Goal: Task Accomplishment & Management: Use online tool/utility

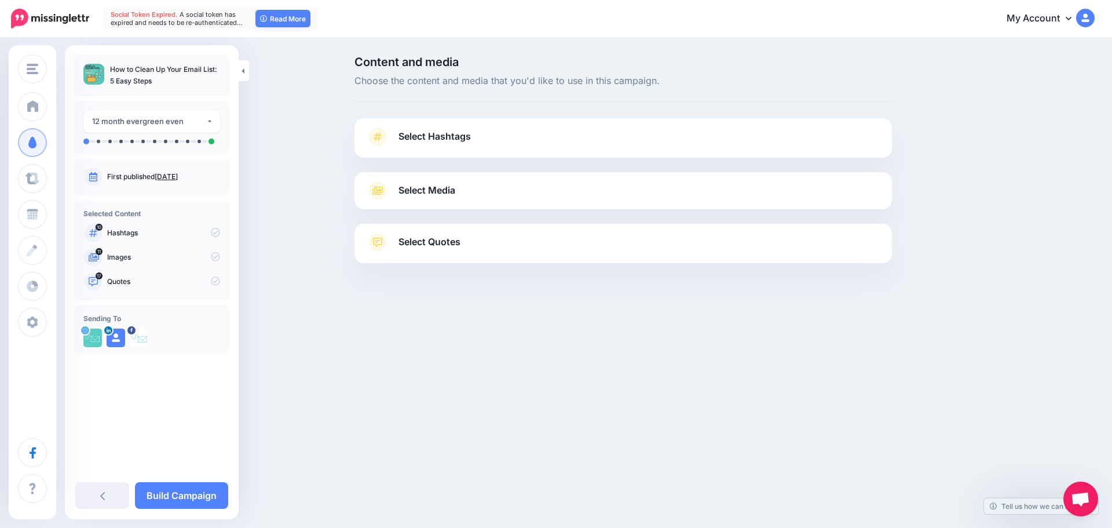
click at [461, 140] on span "Select Hashtags" at bounding box center [435, 137] width 72 height 16
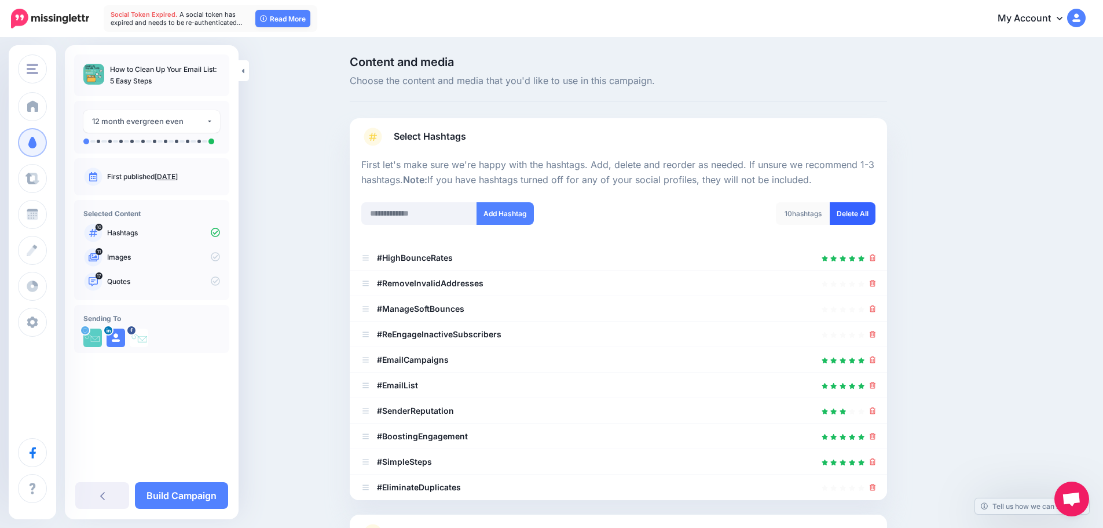
click at [846, 204] on link "Delete All" at bounding box center [853, 213] width 46 height 23
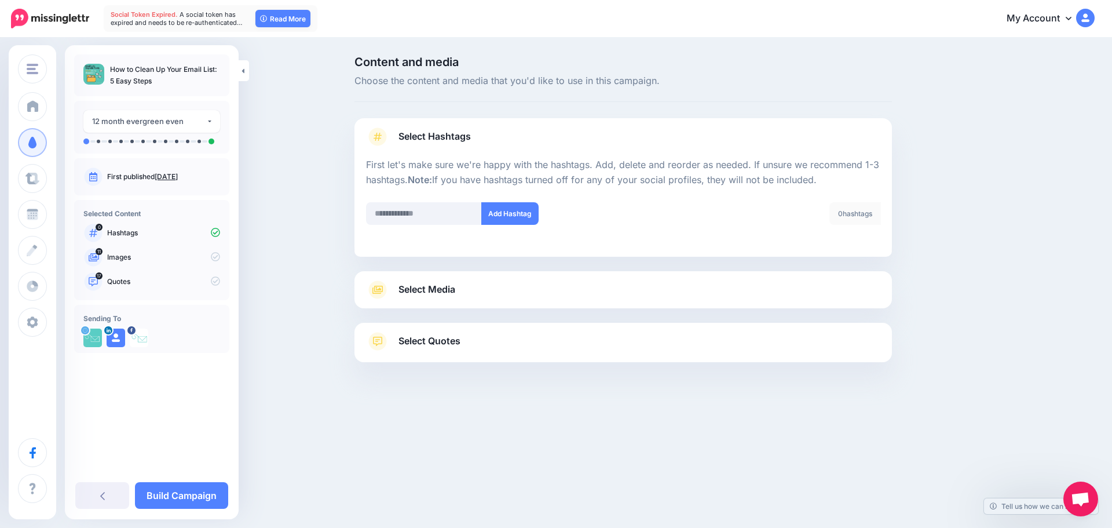
click at [437, 296] on span "Select Media" at bounding box center [427, 290] width 57 height 16
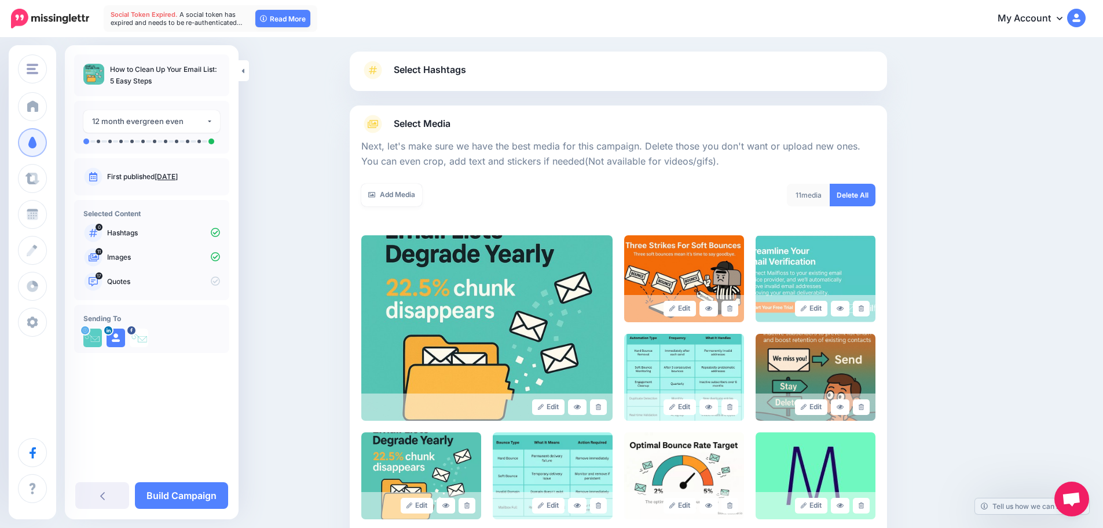
scroll to position [58, 0]
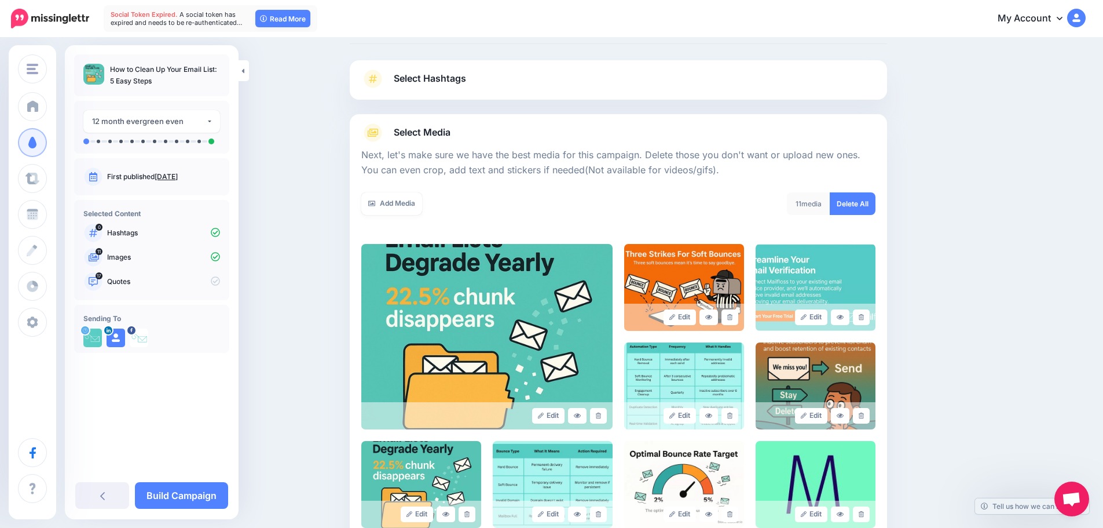
click at [469, 133] on link "Select Media" at bounding box center [618, 132] width 514 height 19
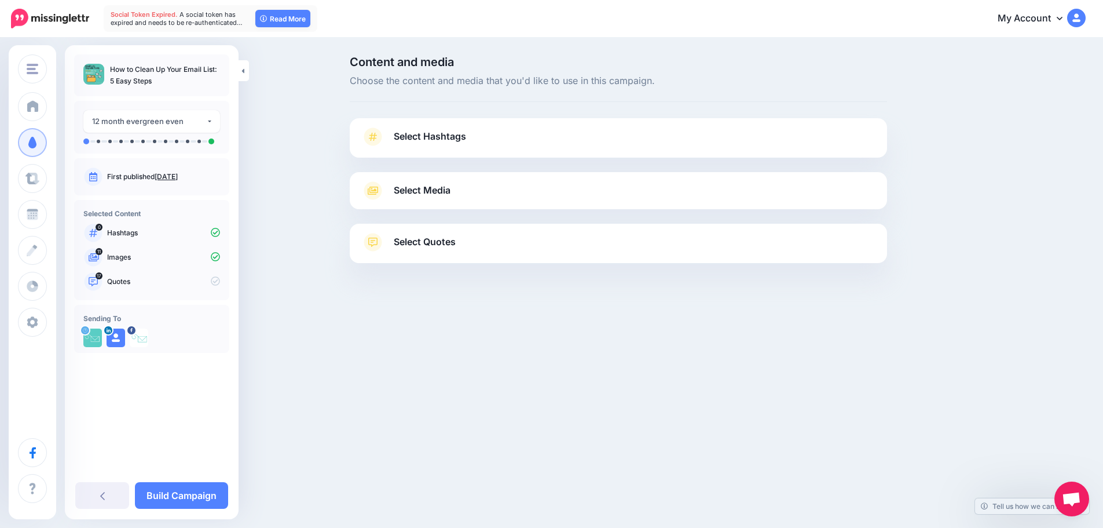
scroll to position [0, 0]
click at [476, 250] on link "Select Quotes" at bounding box center [623, 248] width 514 height 30
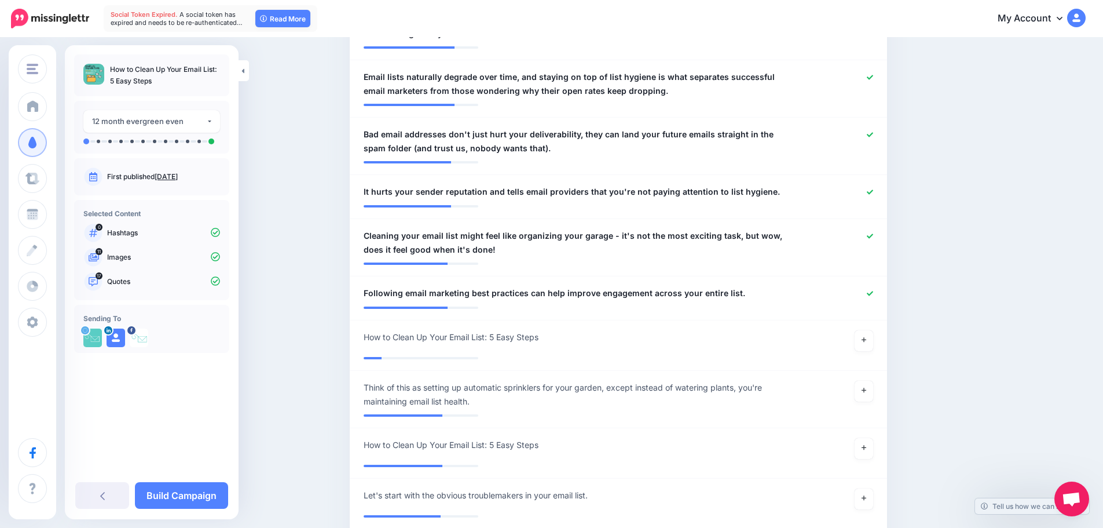
scroll to position [1101, 0]
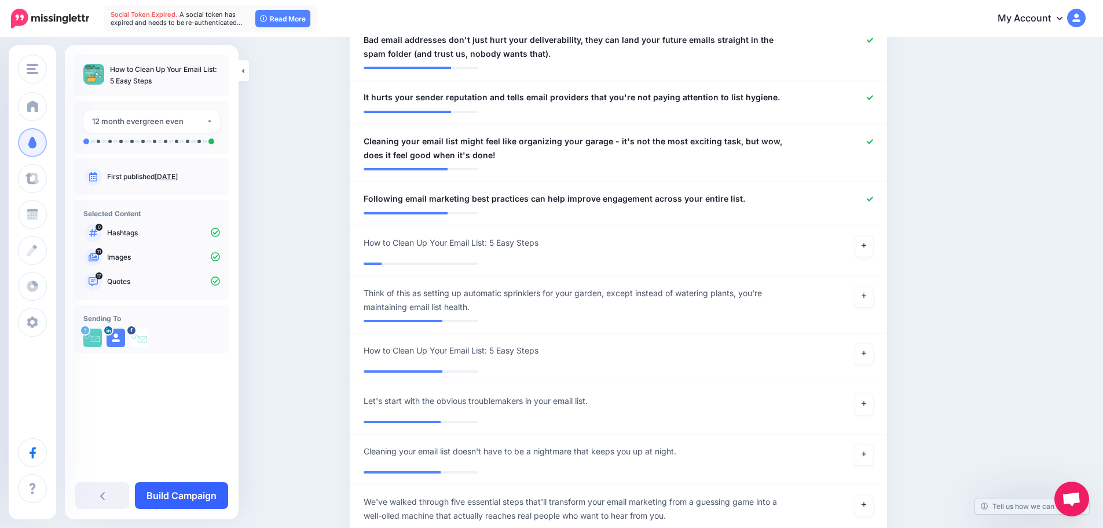
click at [196, 495] on link "Build Campaign" at bounding box center [181, 495] width 93 height 27
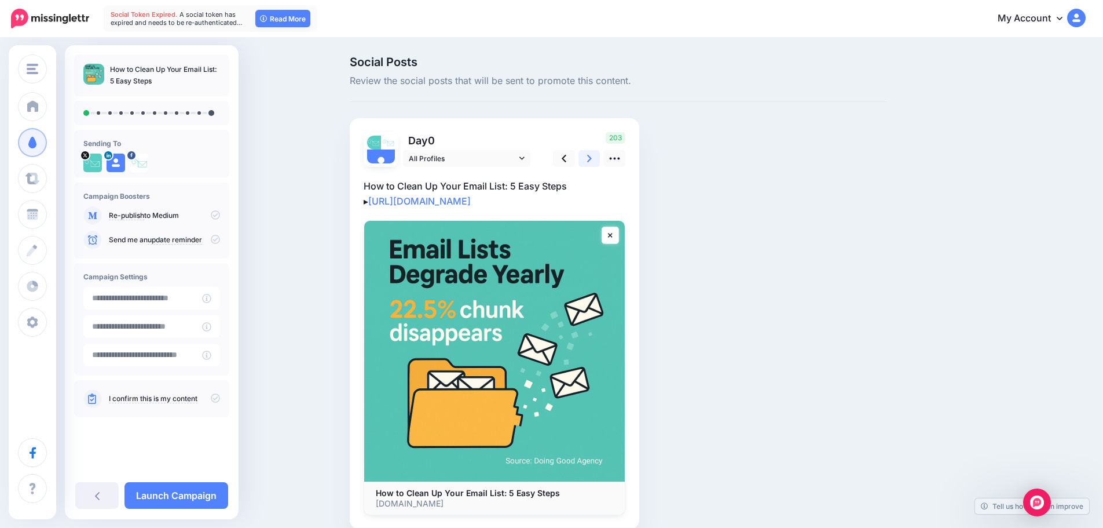
click at [592, 154] on icon at bounding box center [589, 158] width 5 height 12
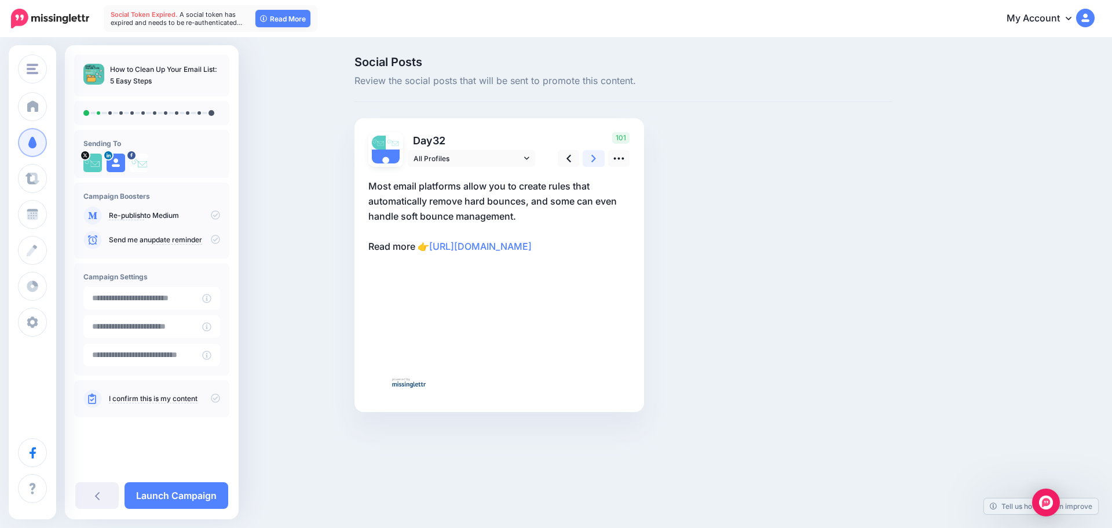
click at [595, 154] on icon at bounding box center [593, 158] width 5 height 12
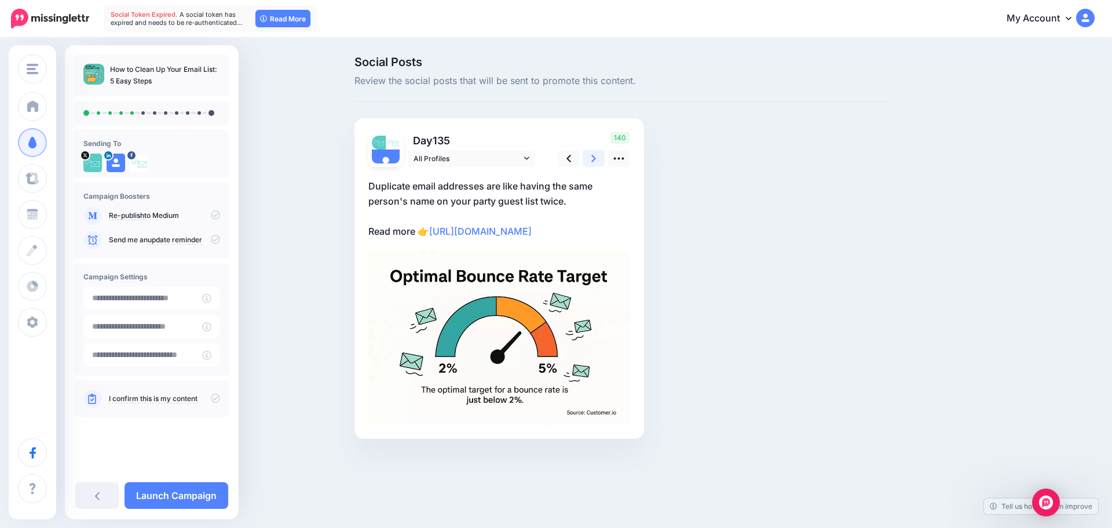
click at [595, 154] on icon at bounding box center [593, 158] width 5 height 12
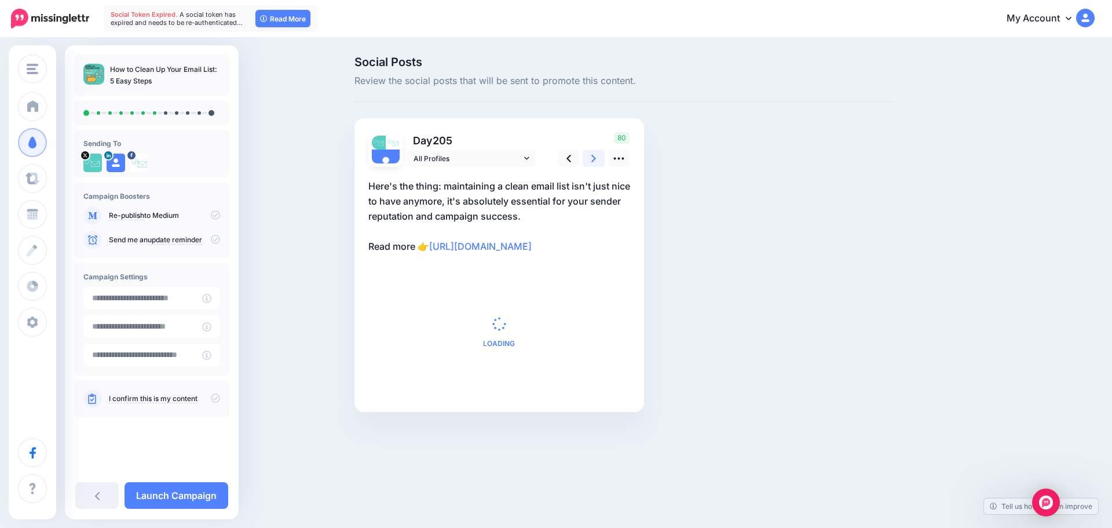
click at [595, 154] on icon at bounding box center [593, 158] width 5 height 12
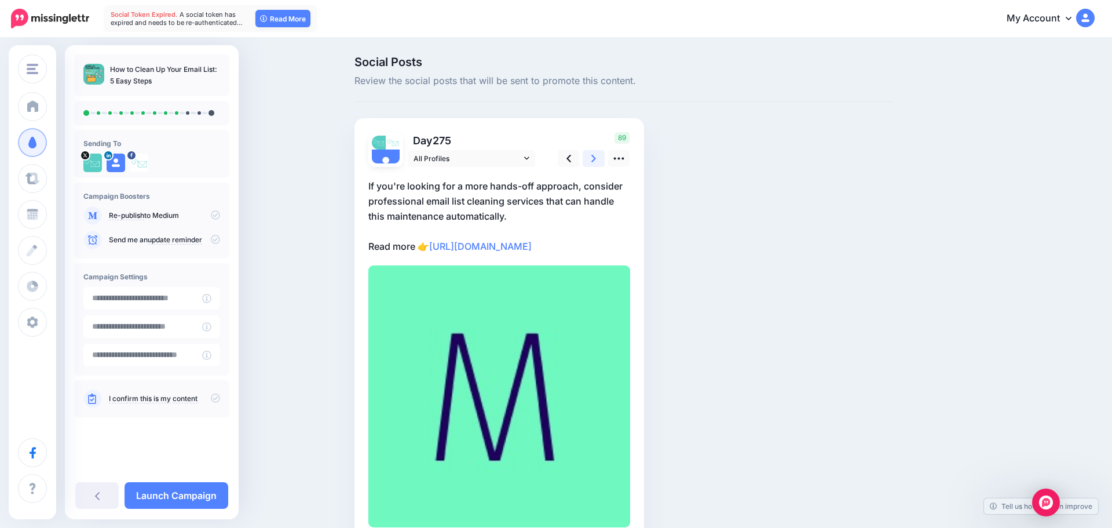
click at [595, 154] on icon at bounding box center [593, 158] width 5 height 12
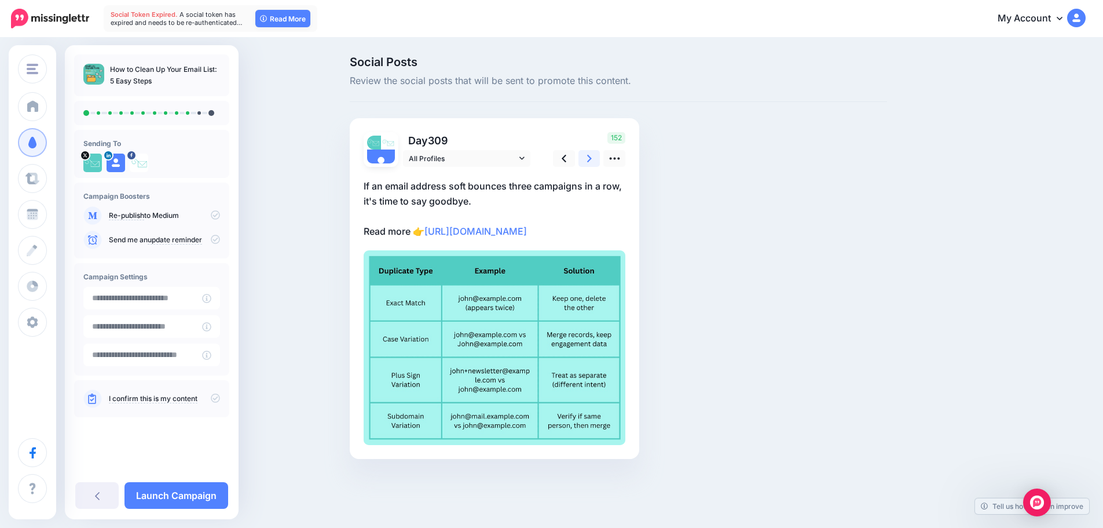
click at [592, 154] on icon at bounding box center [589, 158] width 5 height 12
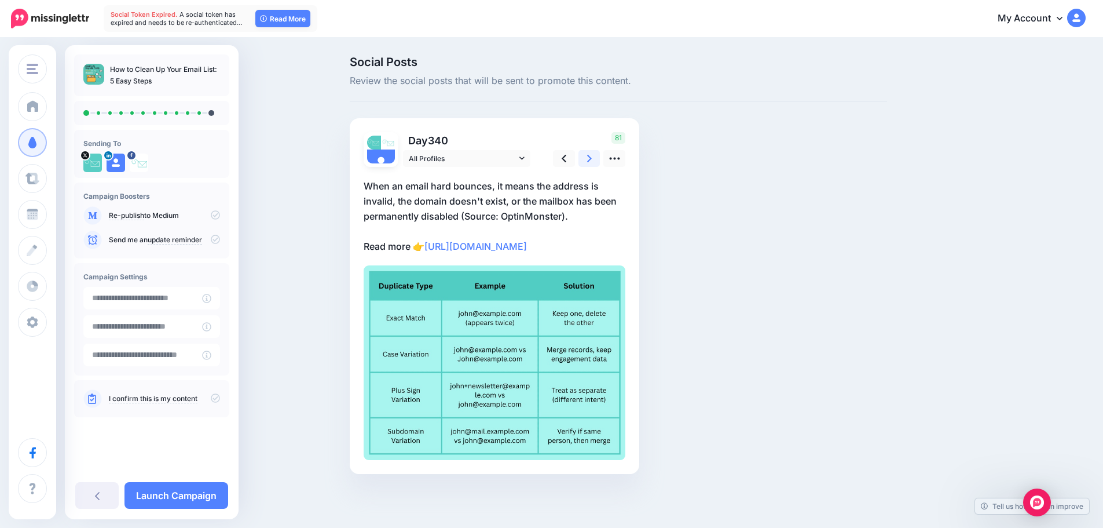
click at [592, 154] on icon at bounding box center [589, 158] width 5 height 12
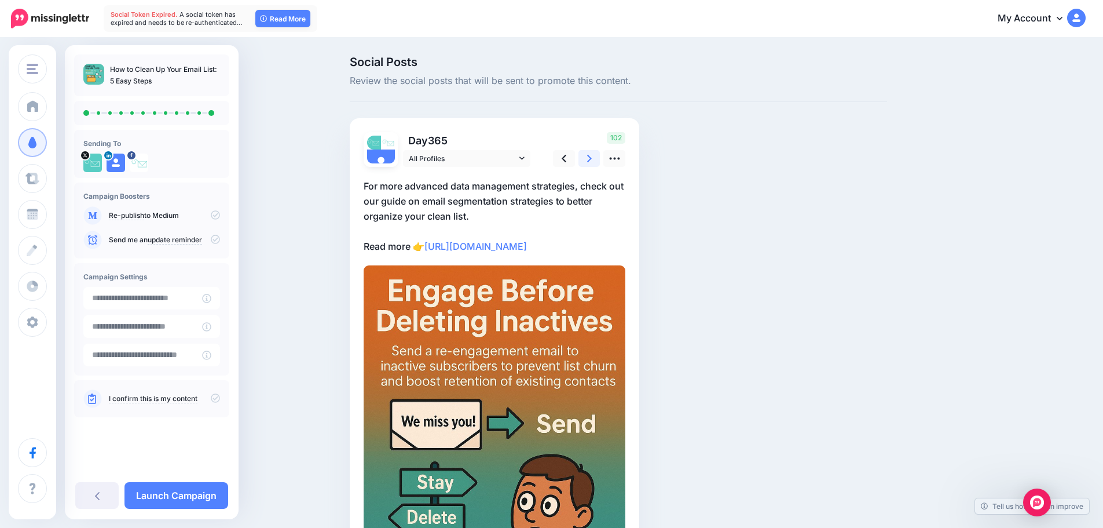
click at [592, 154] on icon at bounding box center [589, 158] width 5 height 12
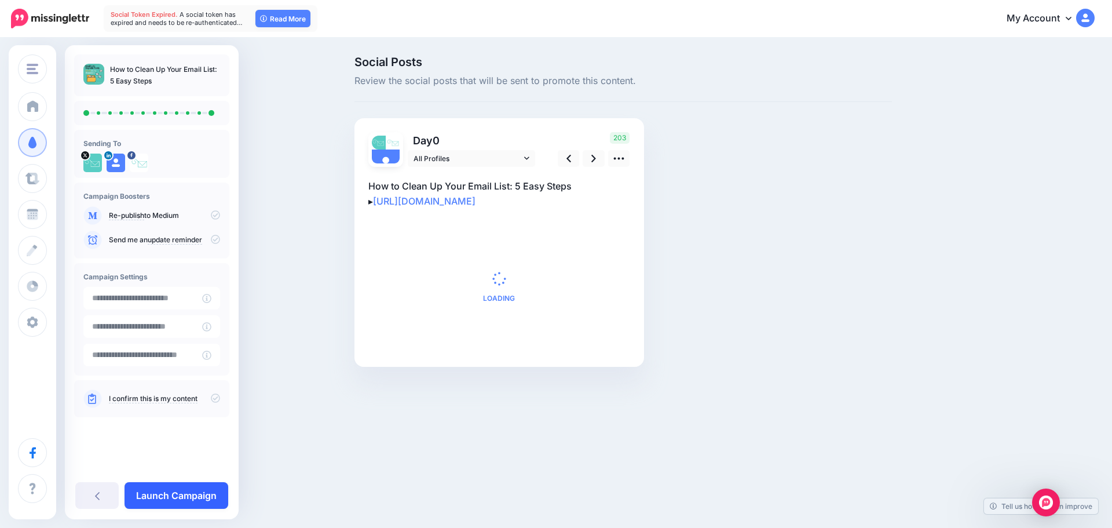
click at [182, 492] on link "Launch Campaign" at bounding box center [177, 495] width 104 height 27
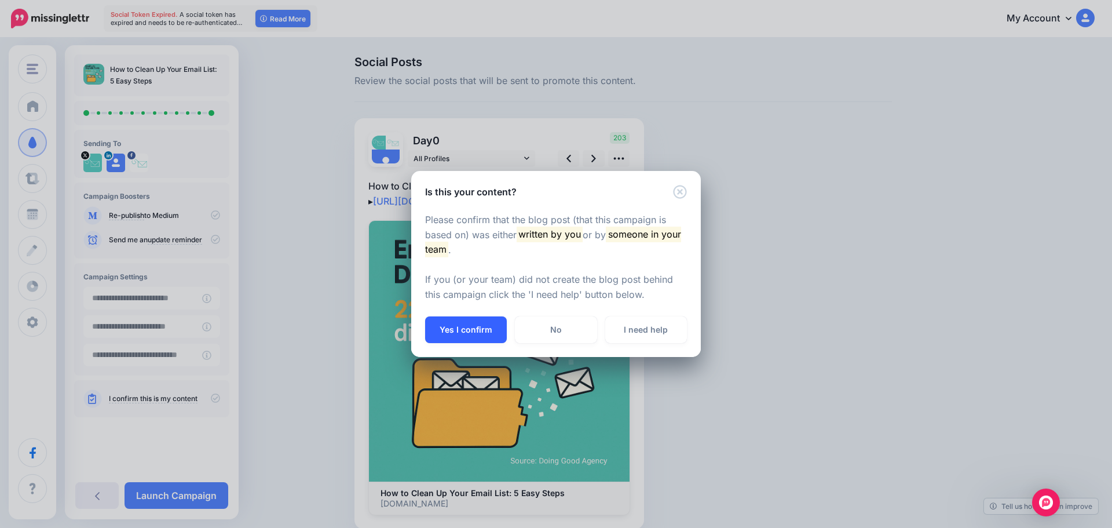
click at [471, 328] on button "Yes I confirm" at bounding box center [466, 329] width 82 height 27
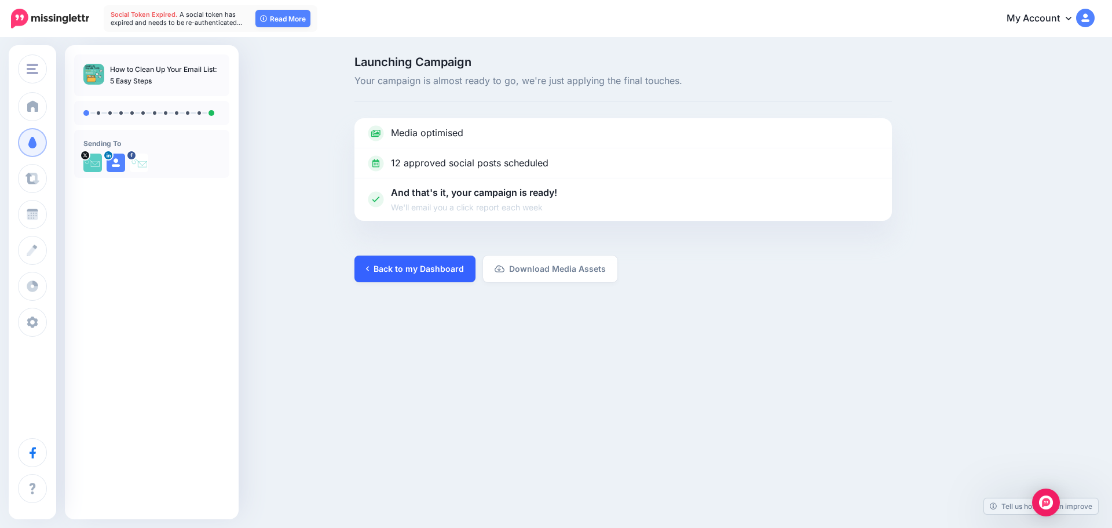
click at [407, 260] on link "Back to my Dashboard" at bounding box center [414, 268] width 121 height 27
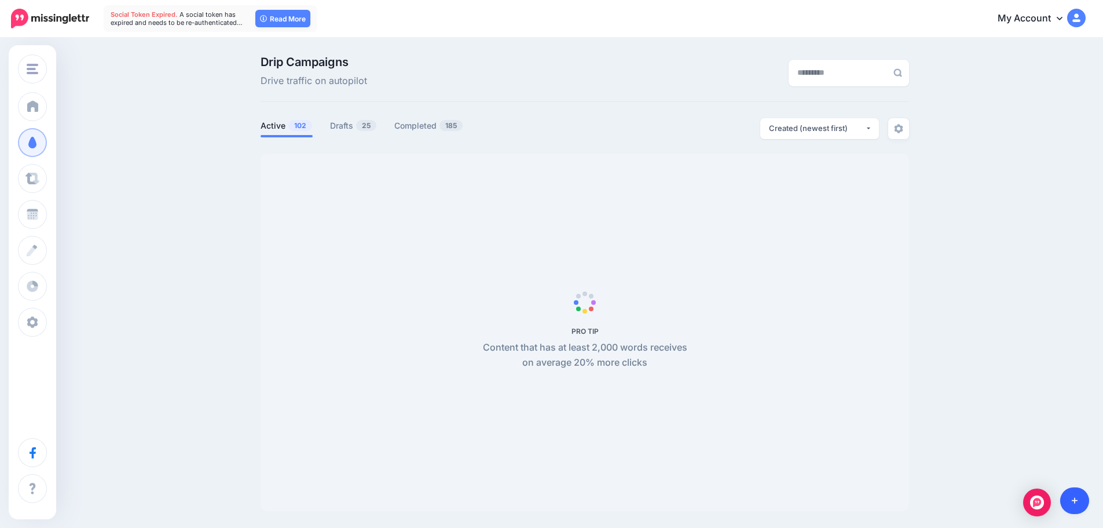
click at [1072, 507] on link at bounding box center [1076, 500] width 30 height 27
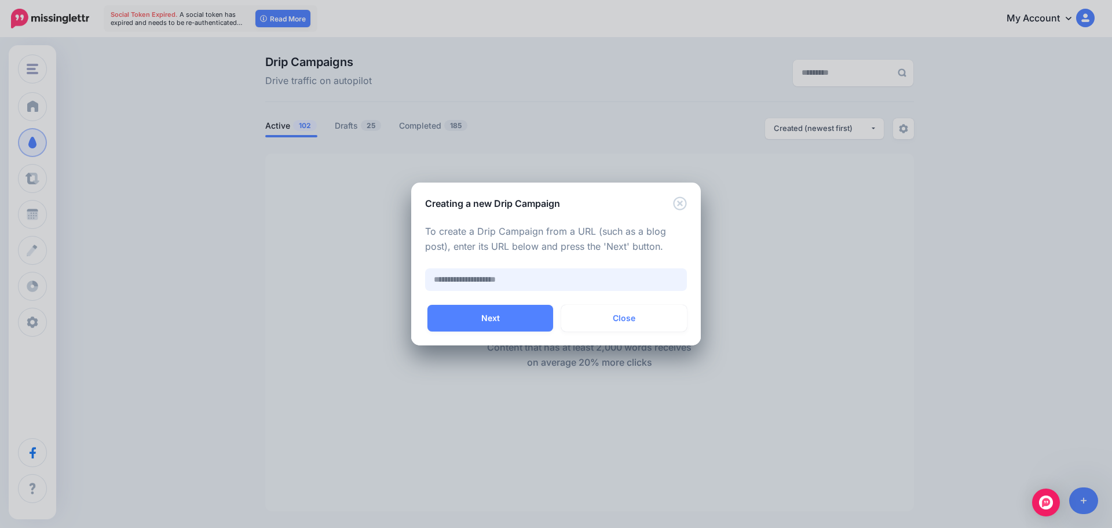
paste input "**********"
type input "**********"
click at [478, 313] on button "Next" at bounding box center [490, 318] width 126 height 27
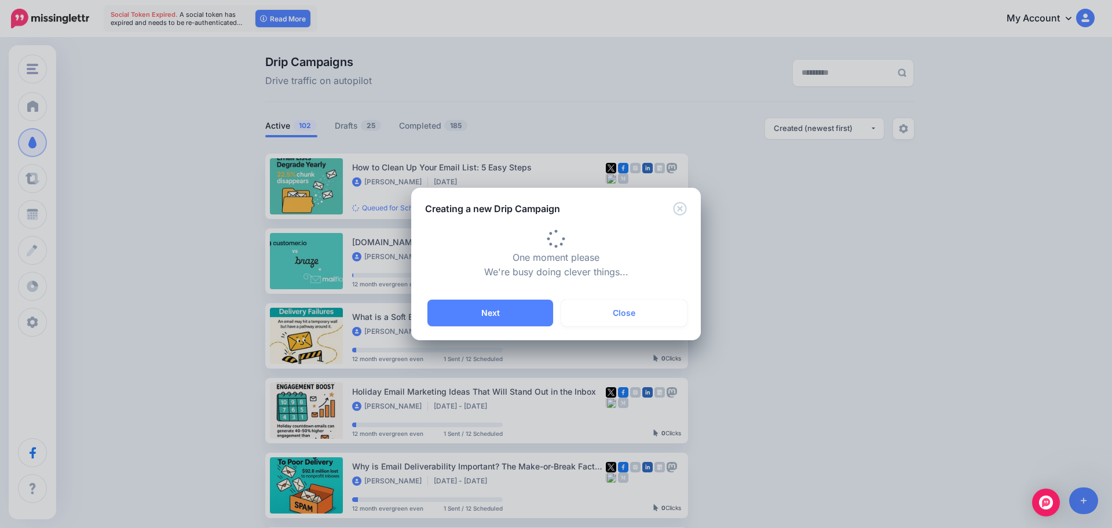
type input "**********"
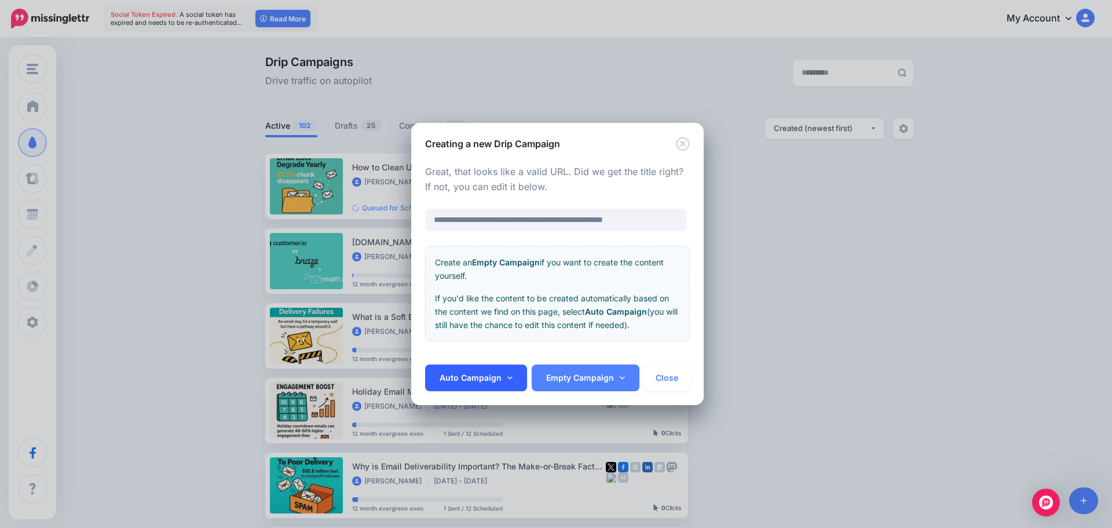
click at [473, 383] on link "Auto Campaign" at bounding box center [476, 377] width 102 height 27
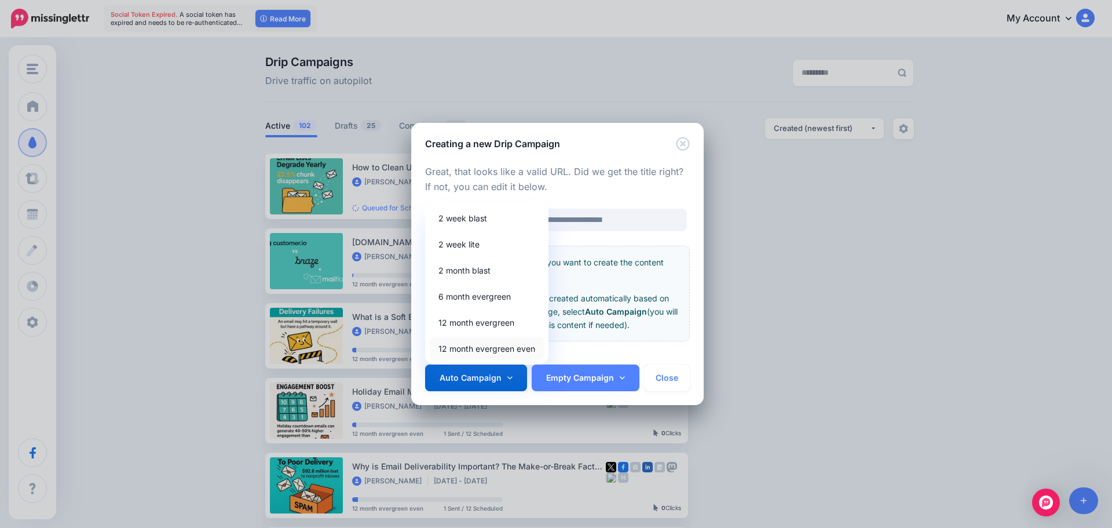
click at [469, 355] on link "12 month evergreen even" at bounding box center [487, 348] width 114 height 23
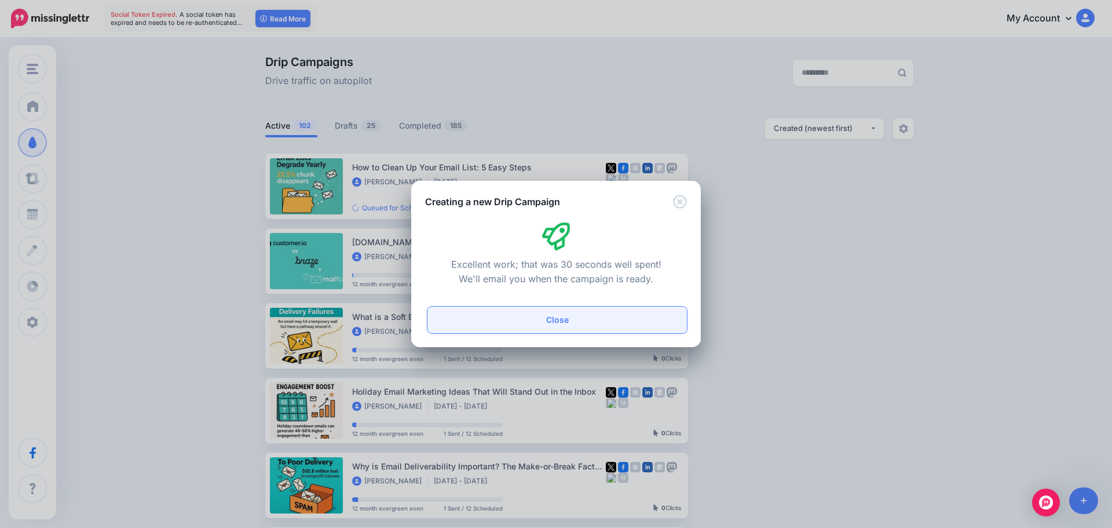
click at [512, 328] on button "Close" at bounding box center [557, 319] width 260 height 27
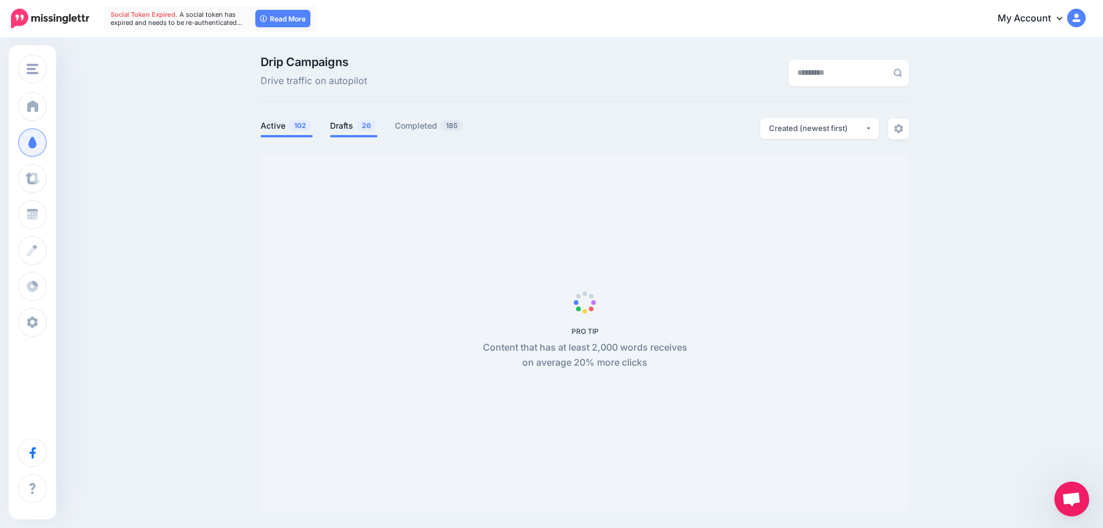
click at [356, 131] on link "Drafts 26" at bounding box center [353, 126] width 47 height 14
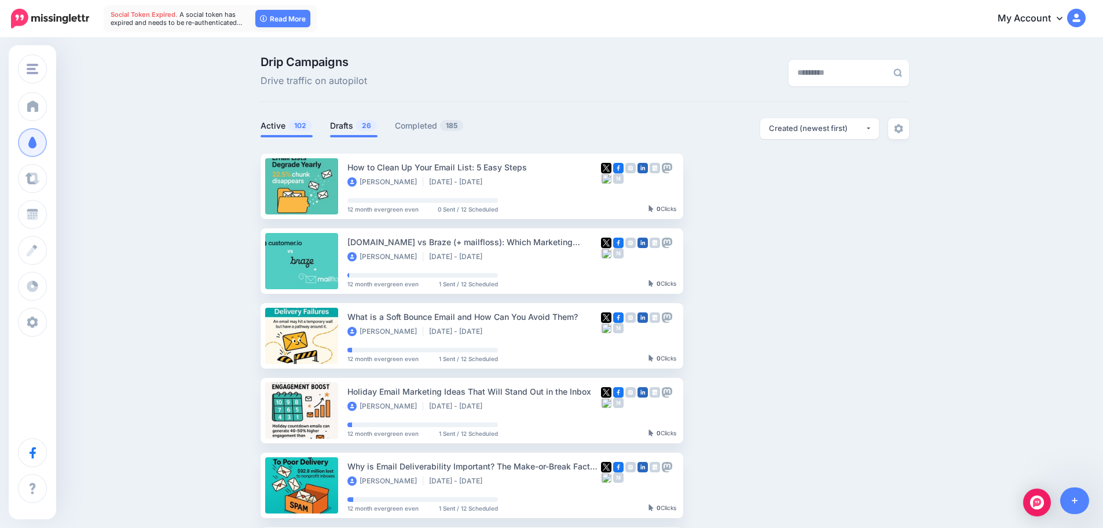
click at [354, 130] on link "Drafts 26" at bounding box center [353, 126] width 47 height 14
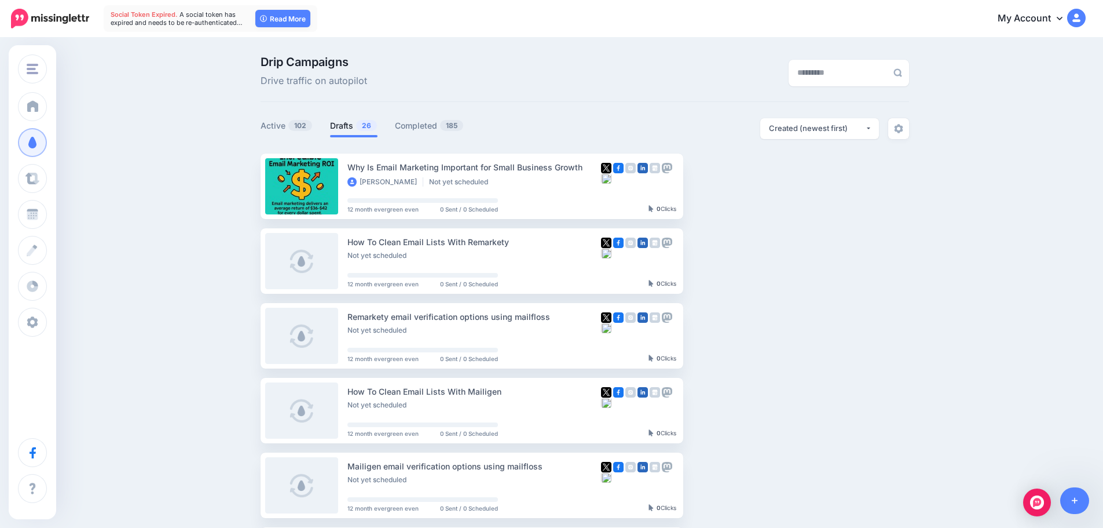
click at [713, 187] on link "Setup Campaign" at bounding box center [731, 186] width 79 height 21
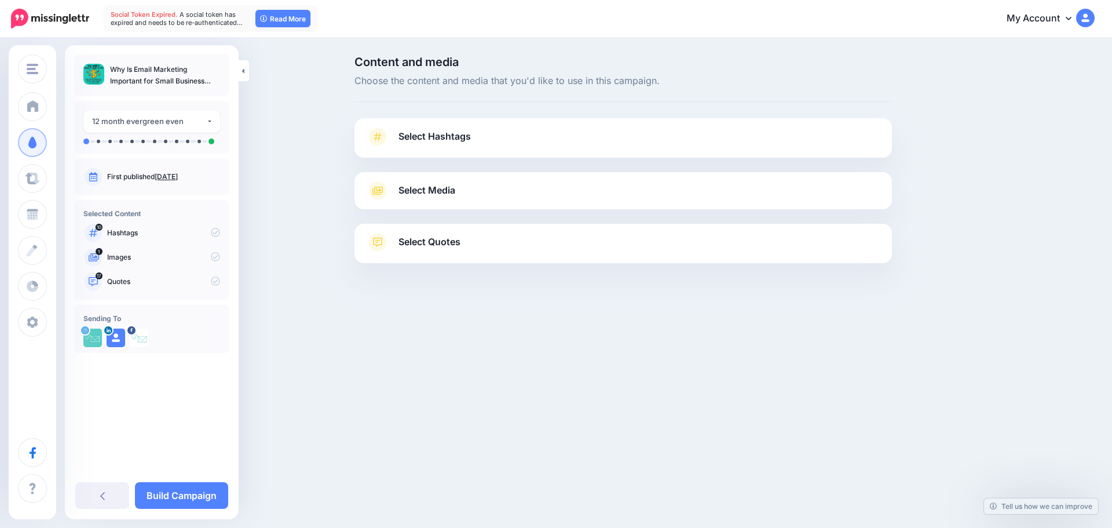
click at [494, 145] on link "Select Hashtags" at bounding box center [623, 142] width 514 height 30
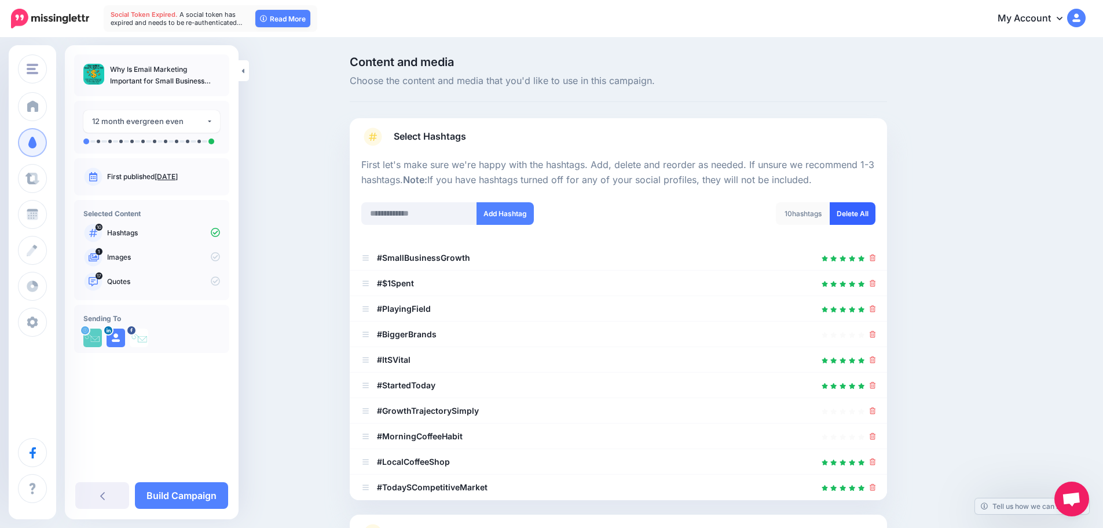
click at [859, 220] on link "Delete All" at bounding box center [853, 213] width 46 height 23
click at [645, 138] on link "Select Hashtags" at bounding box center [618, 142] width 514 height 30
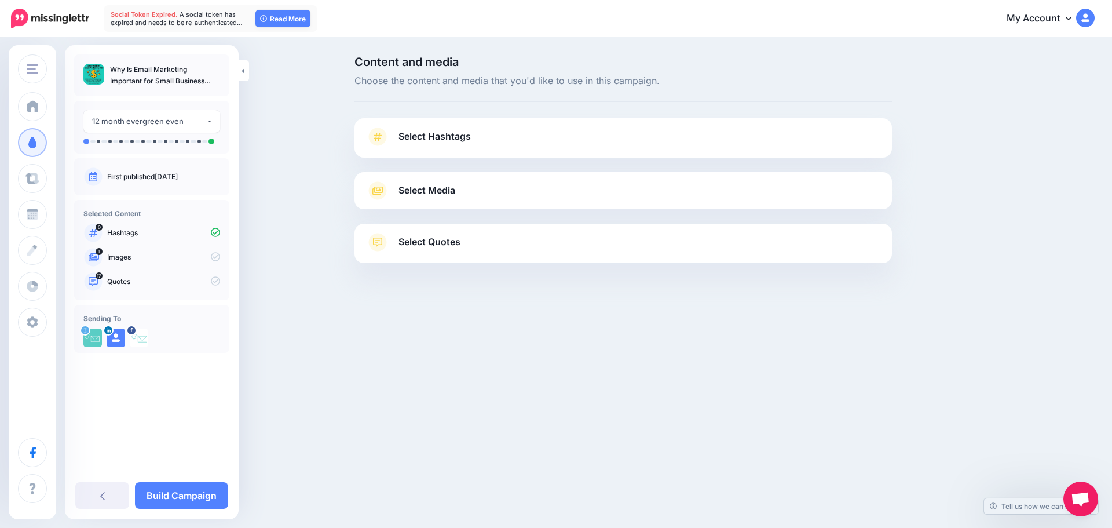
click at [542, 205] on div "Select Media Next, let's make sure we have the best media for this campaign. De…" at bounding box center [623, 190] width 538 height 37
click at [540, 196] on link "Select Media" at bounding box center [623, 190] width 514 height 19
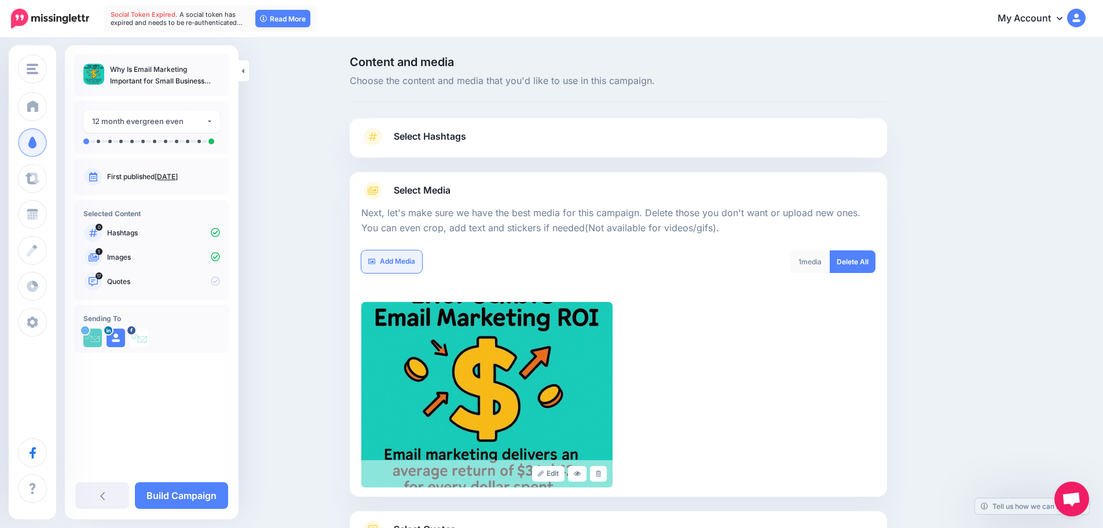
click at [404, 264] on link "Add Media" at bounding box center [391, 261] width 61 height 23
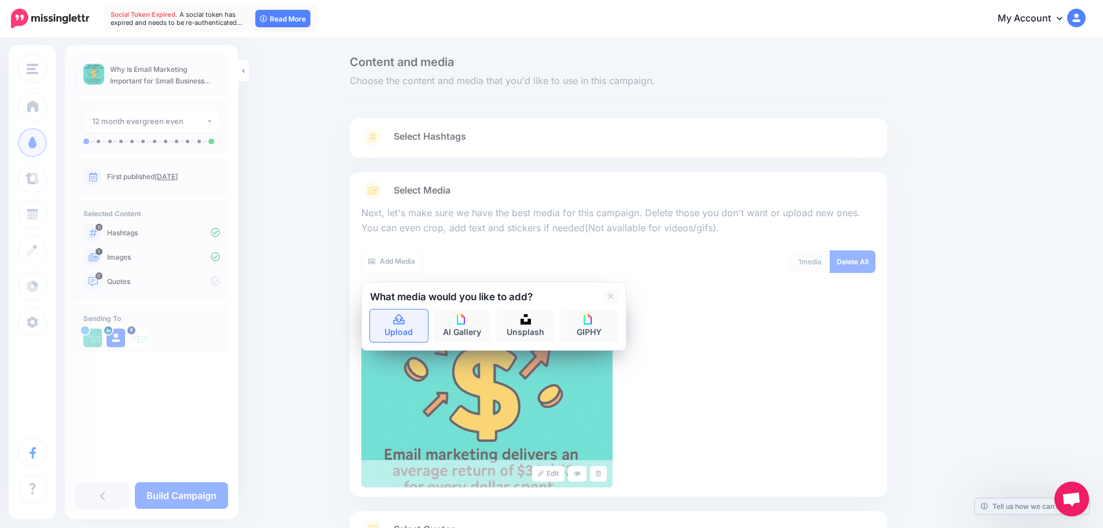
click at [400, 323] on icon at bounding box center [399, 319] width 12 height 10
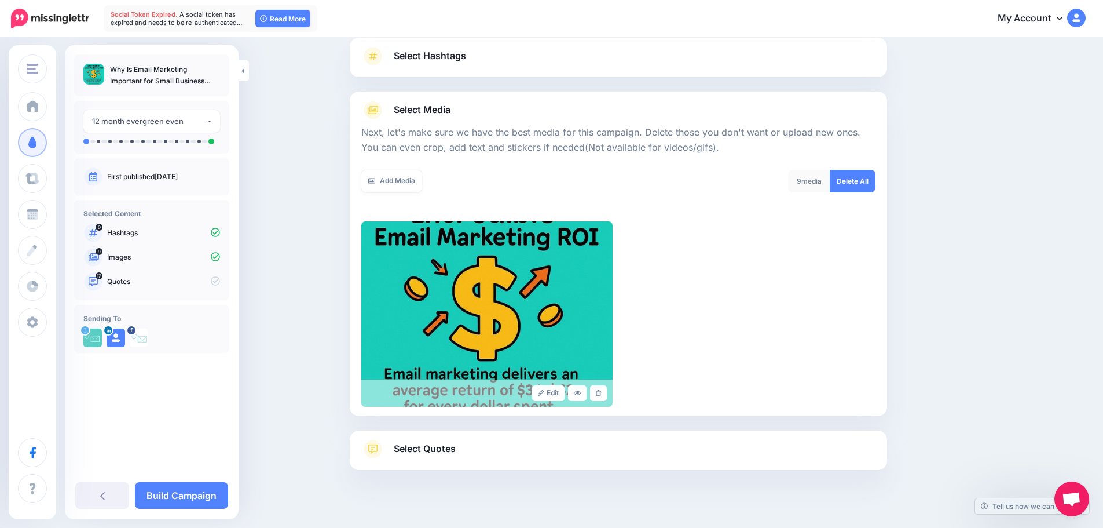
scroll to position [98, 0]
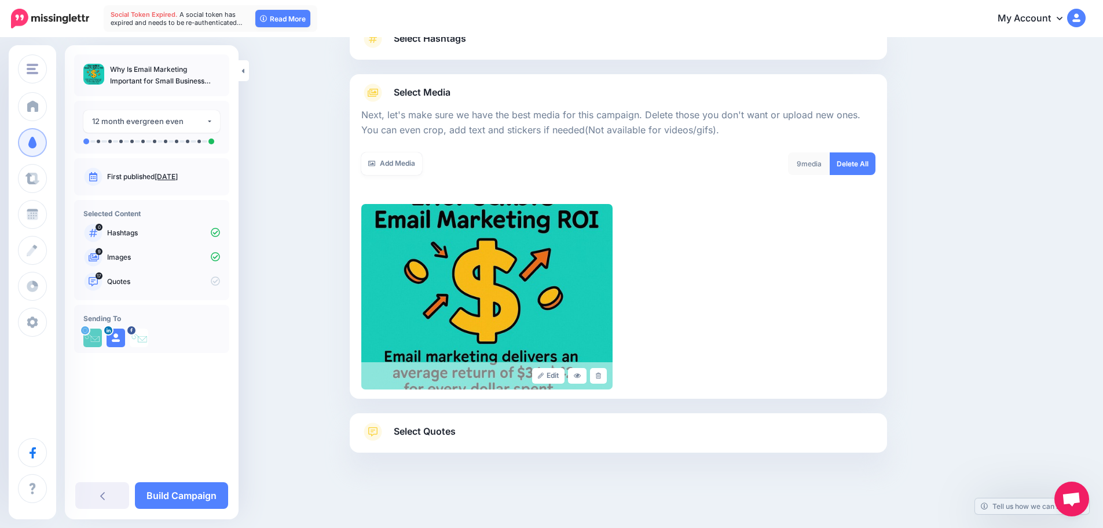
click at [486, 438] on link "Select Quotes" at bounding box center [618, 437] width 514 height 30
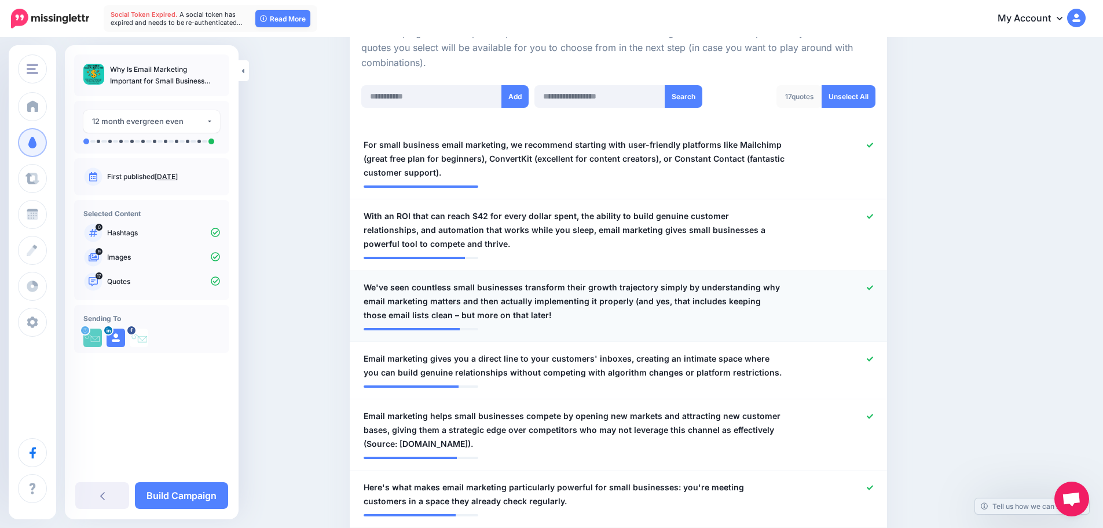
scroll to position [272, 0]
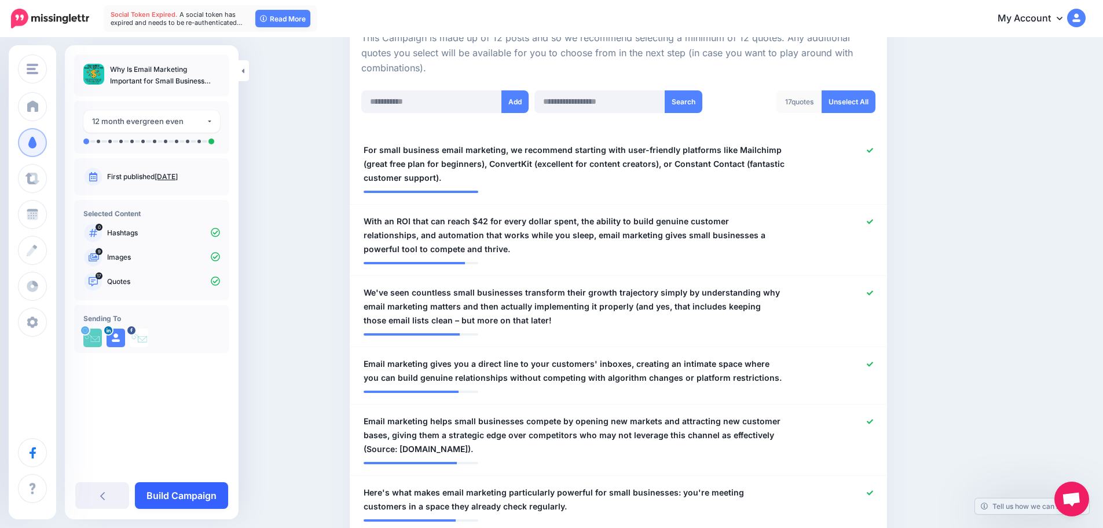
click at [192, 488] on link "Build Campaign" at bounding box center [181, 495] width 93 height 27
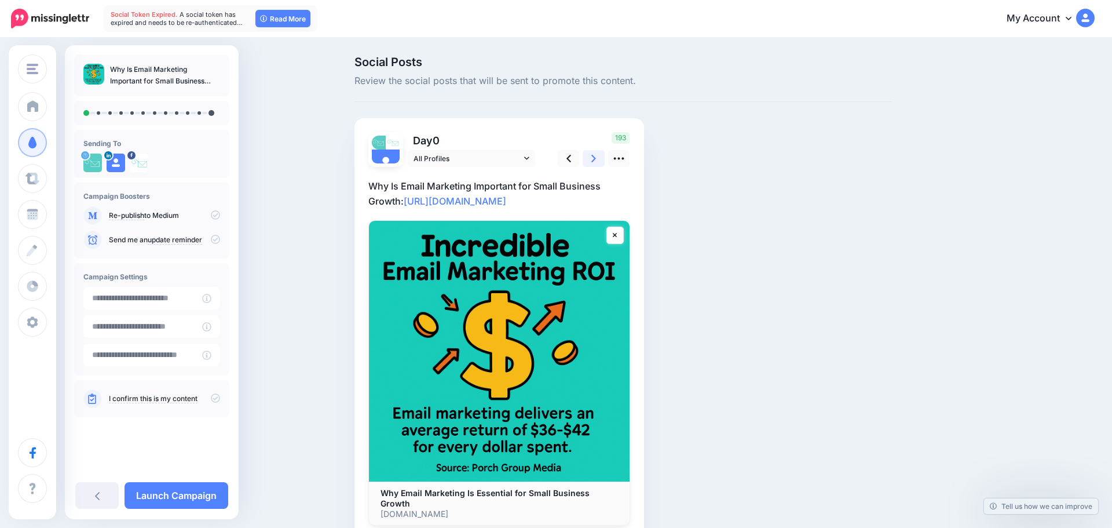
click at [587, 161] on link at bounding box center [594, 158] width 22 height 17
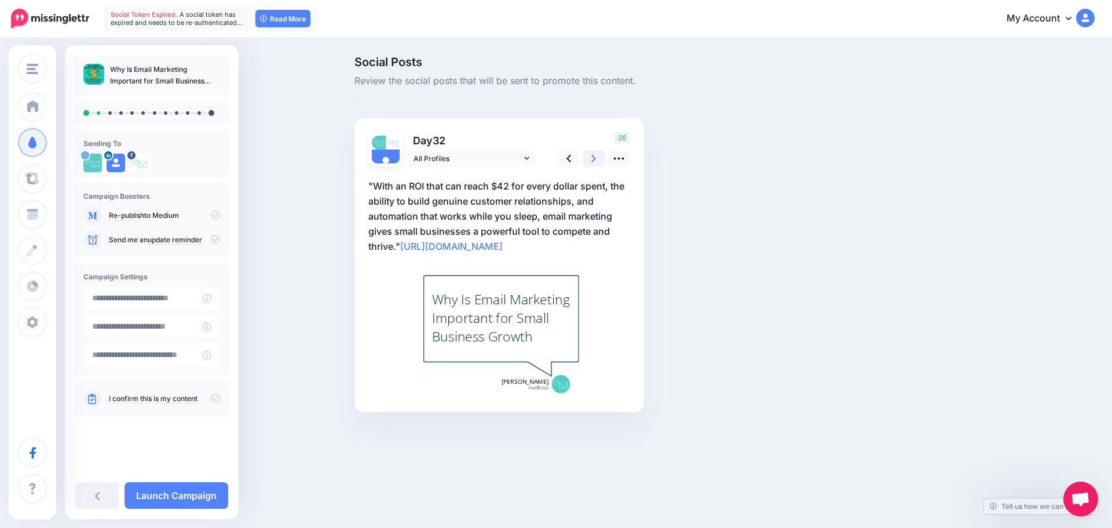
click at [587, 161] on link at bounding box center [594, 158] width 22 height 17
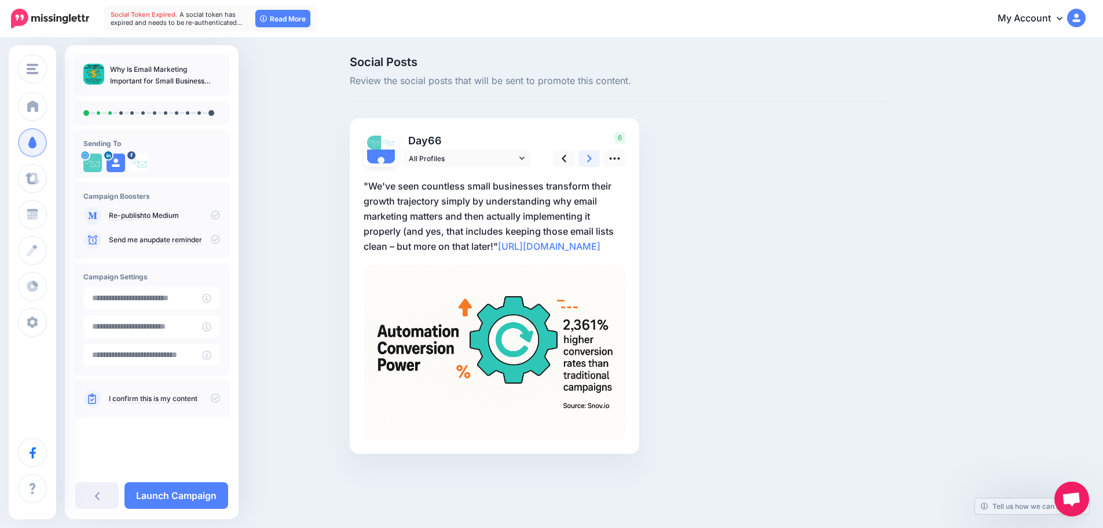
click at [587, 161] on link at bounding box center [590, 158] width 22 height 17
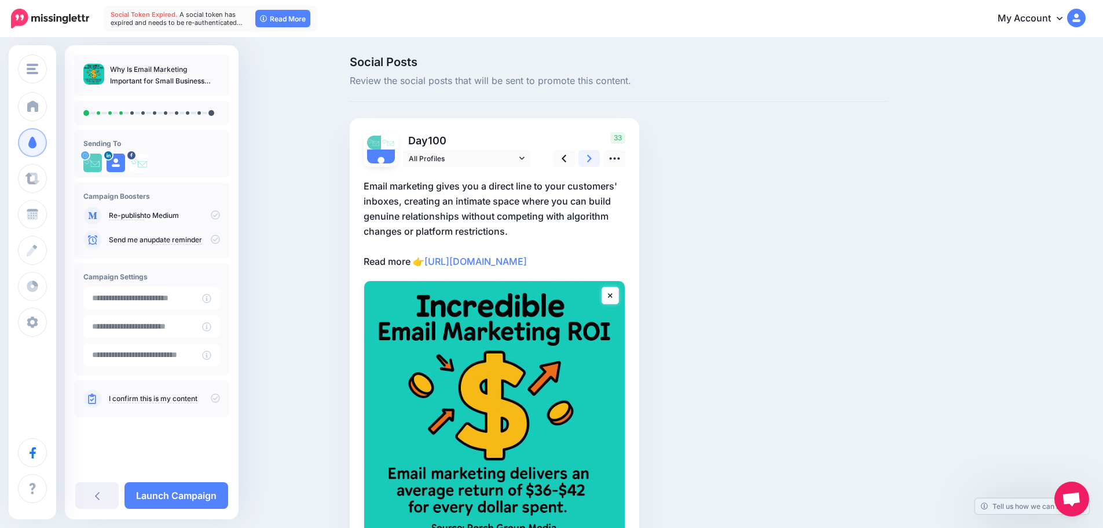
click at [587, 161] on link at bounding box center [590, 158] width 22 height 17
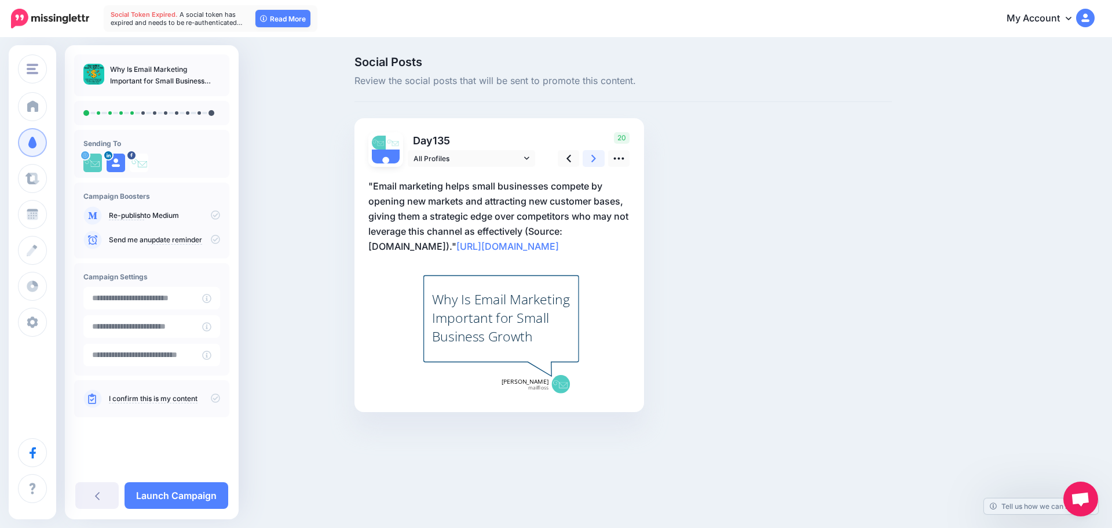
click at [587, 161] on link at bounding box center [594, 158] width 22 height 17
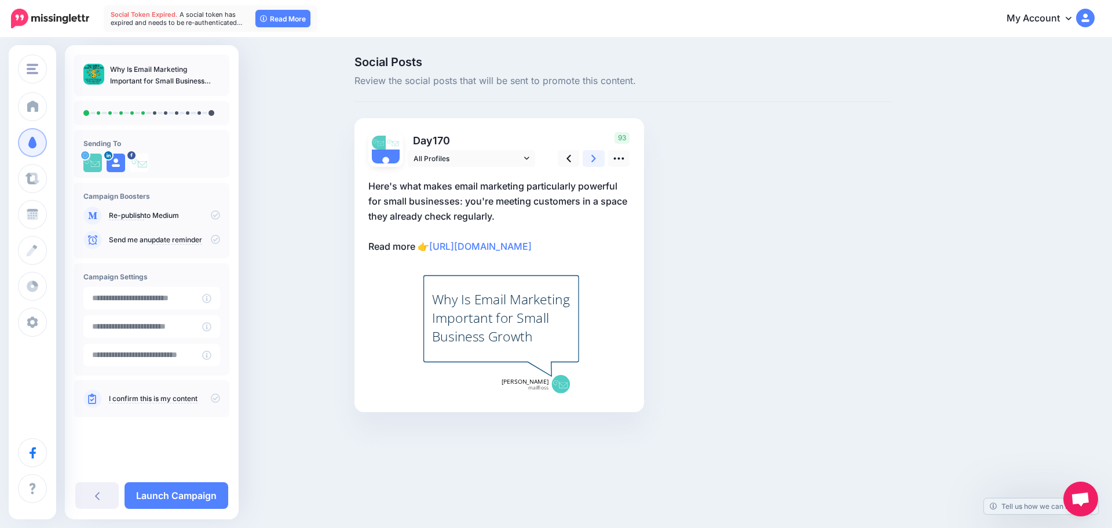
click at [587, 161] on link at bounding box center [594, 158] width 22 height 17
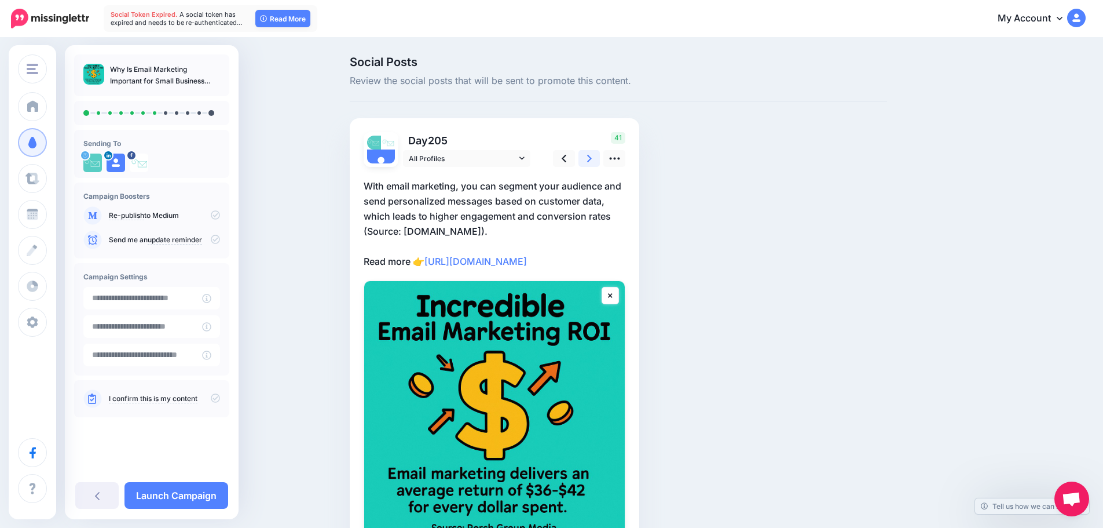
click at [587, 161] on link at bounding box center [590, 158] width 22 height 17
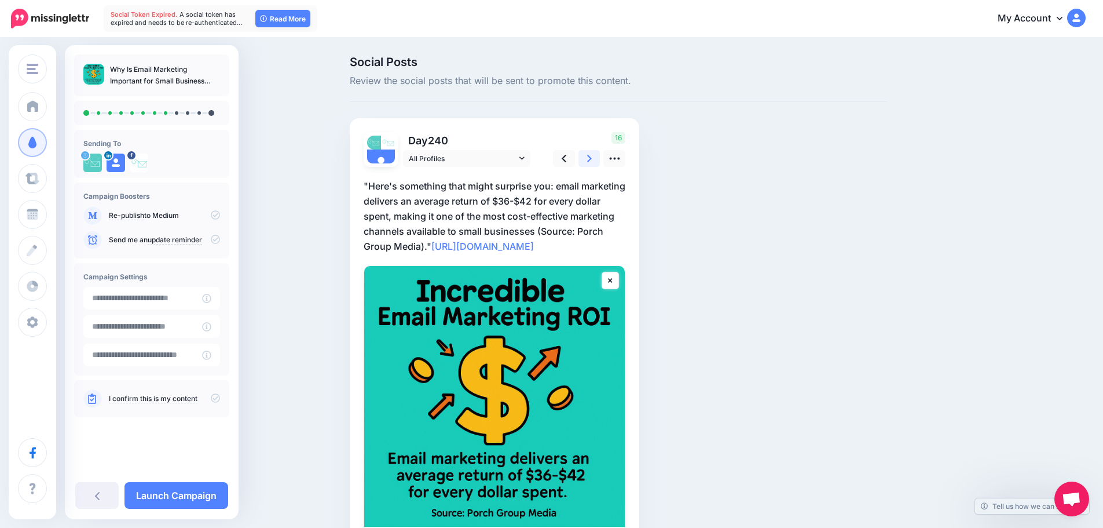
click at [587, 161] on link at bounding box center [590, 158] width 22 height 17
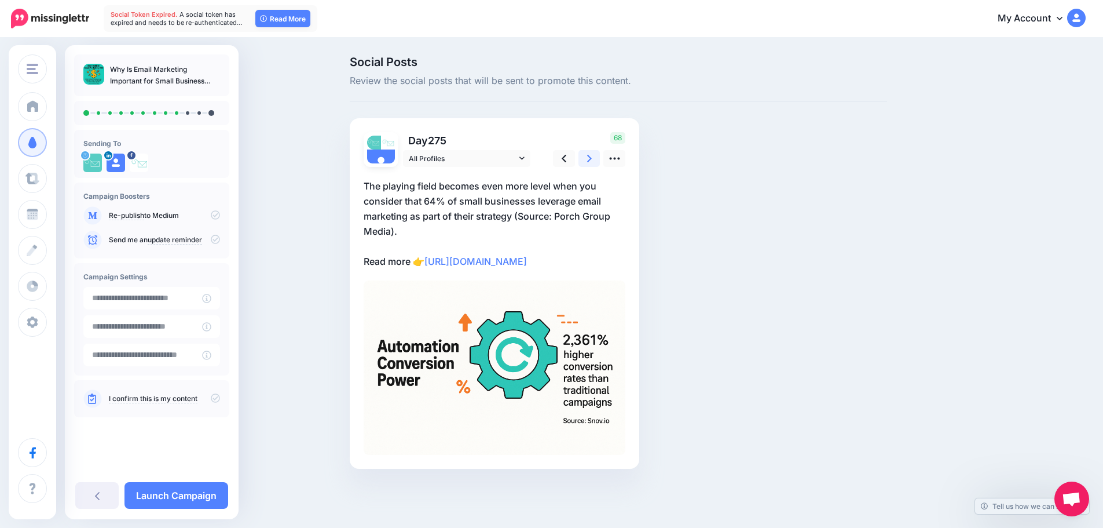
click at [587, 161] on link at bounding box center [590, 158] width 22 height 17
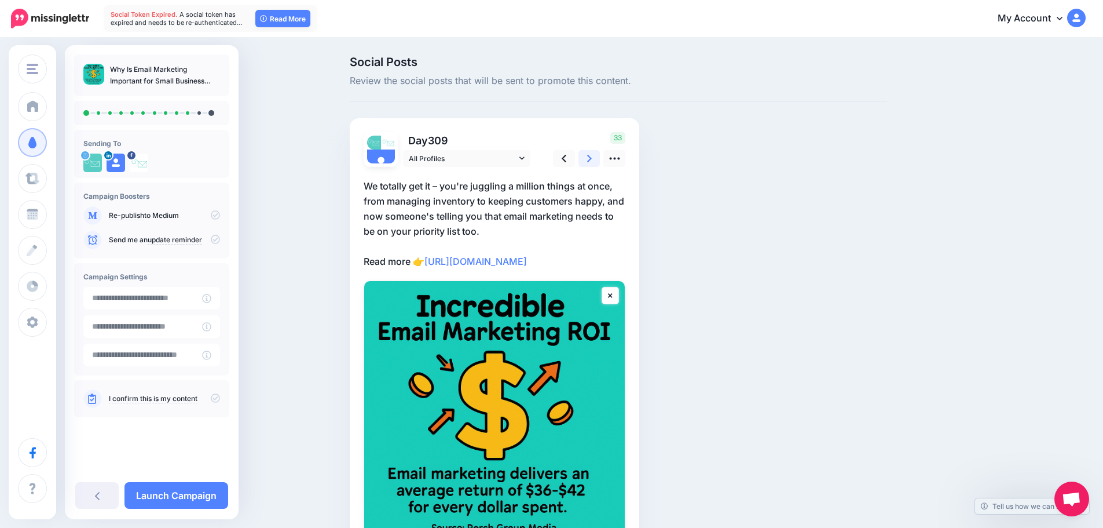
click at [587, 161] on link at bounding box center [590, 158] width 22 height 17
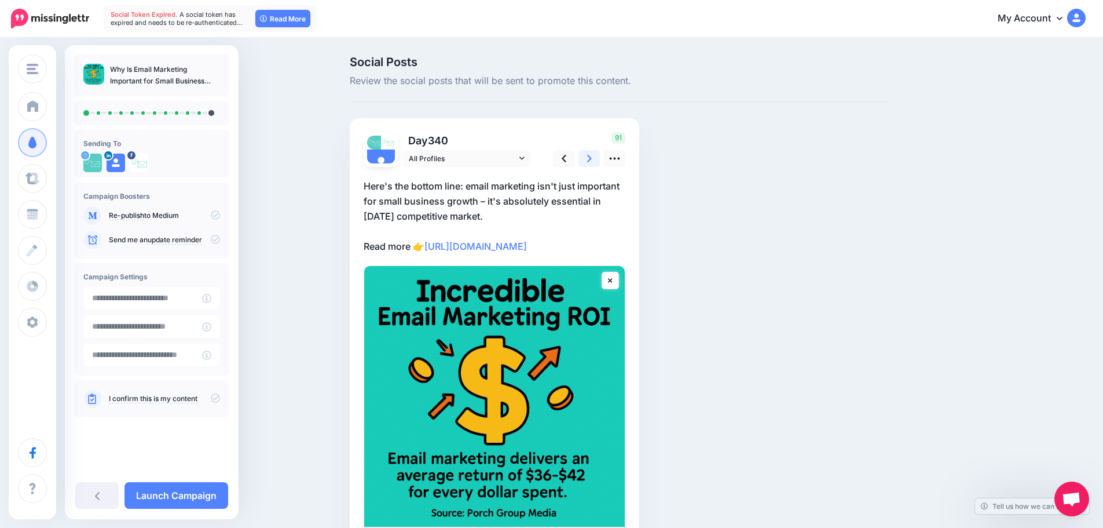
click at [587, 161] on link at bounding box center [590, 158] width 22 height 17
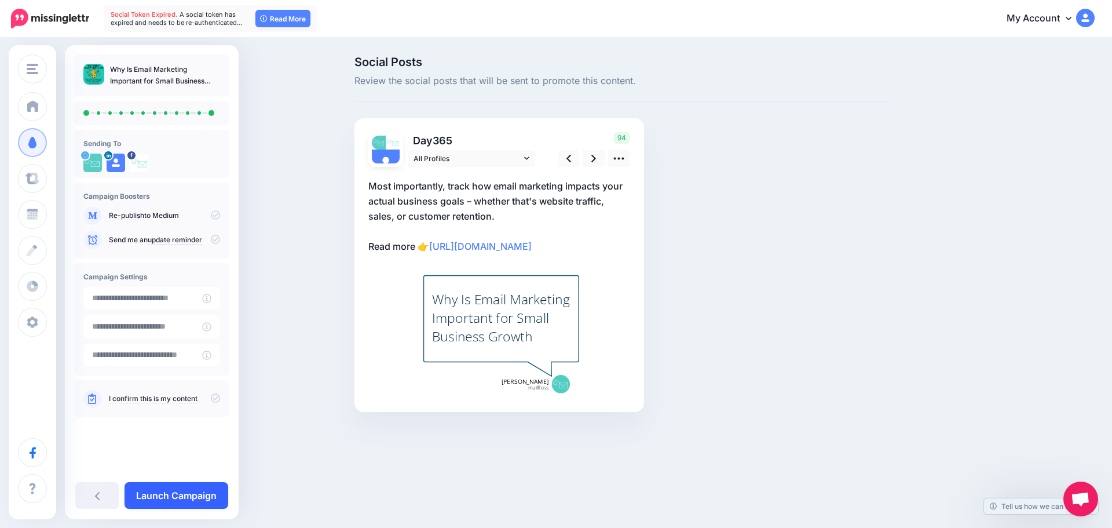
click at [196, 503] on link "Launch Campaign" at bounding box center [177, 495] width 104 height 27
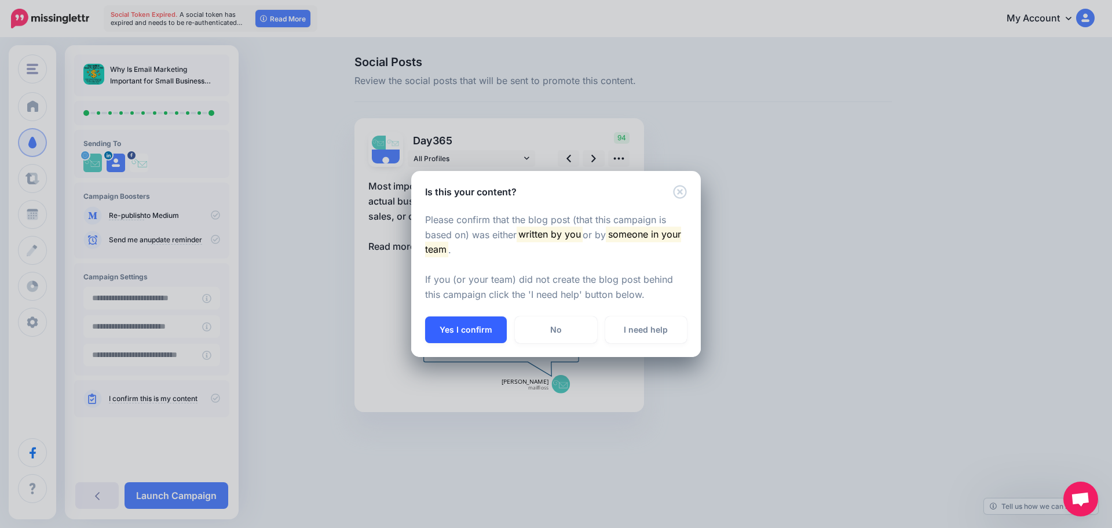
click at [463, 326] on button "Yes I confirm" at bounding box center [466, 329] width 82 height 27
